Goal: Information Seeking & Learning: Learn about a topic

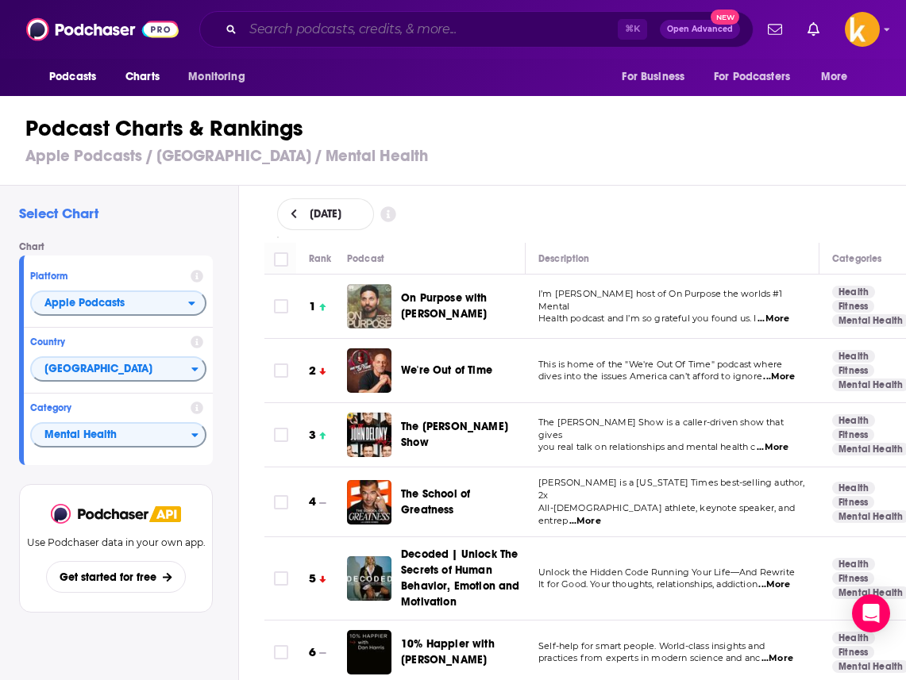
click at [353, 24] on input "Search podcasts, credits, & more..." at bounding box center [430, 29] width 375 height 25
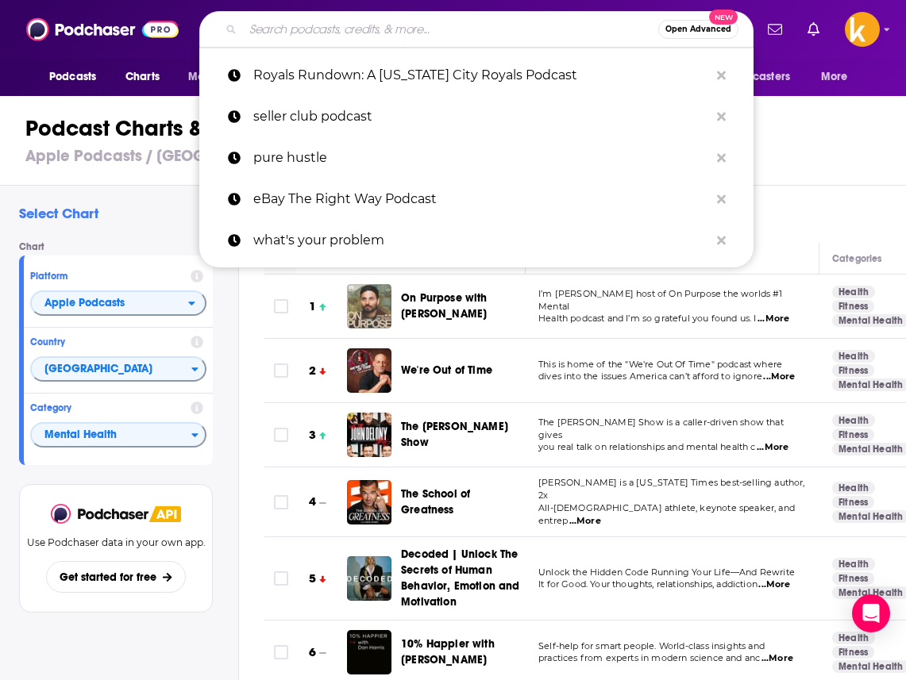
paste input "DNVR [US_STATE] Rockies Podcast"
type input "DNVR [US_STATE] Rockies Podcast"
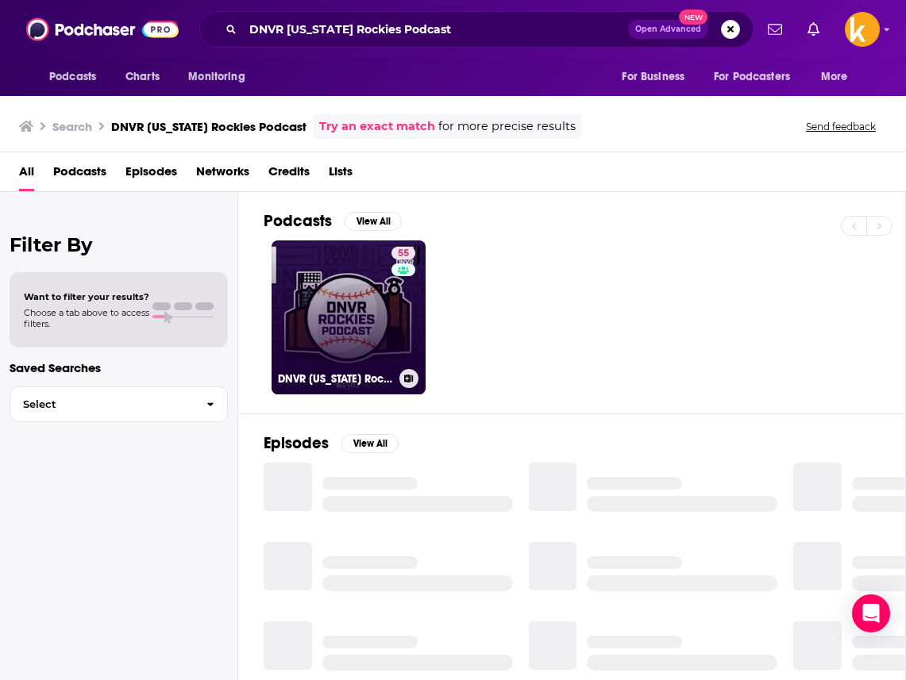
click at [320, 306] on link "55 DNVR [US_STATE] Rockies Podcast" at bounding box center [349, 318] width 154 height 154
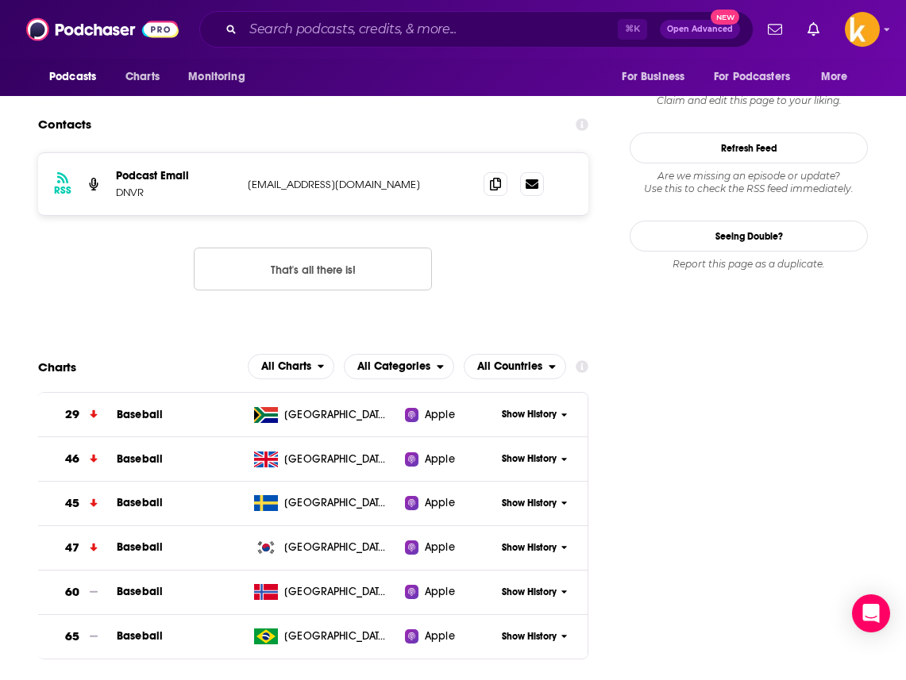
scroll to position [1139, 0]
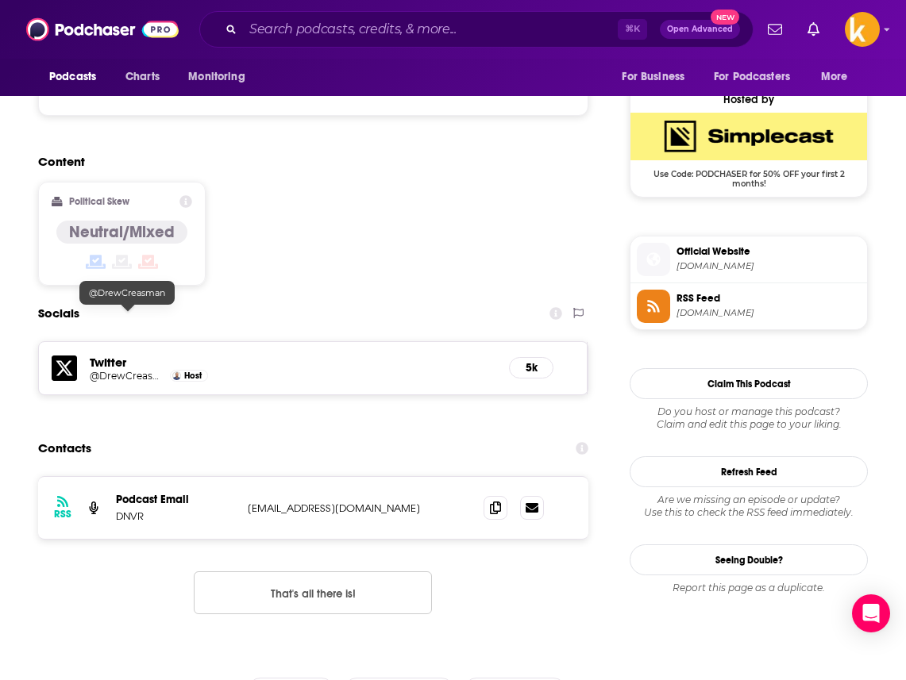
click at [118, 370] on h5 "@DrewCreasman" at bounding box center [128, 376] width 76 height 12
